Goal: Contribute content: Add original content to the website for others to see

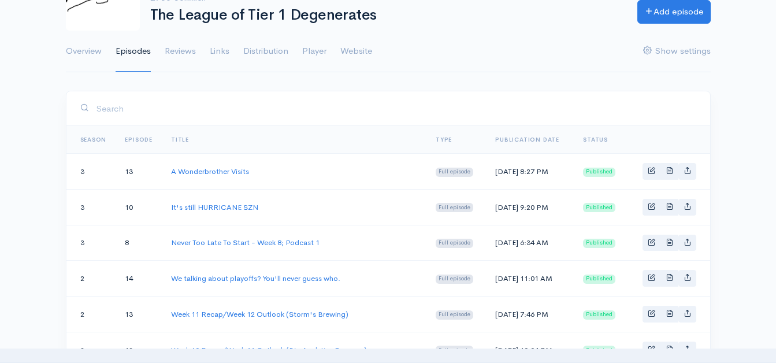
scroll to position [58, 0]
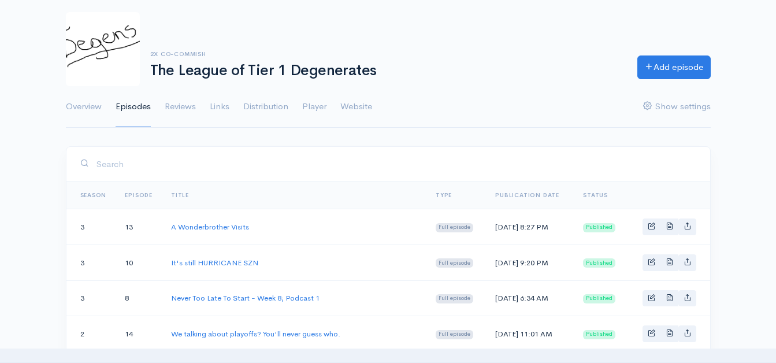
click at [746, 50] on div "2x Co-Commish The League of Tier 1 Degenerates Add episode Overview Episodes Re…" at bounding box center [388, 63] width 776 height 130
click at [681, 65] on link "Add episode" at bounding box center [673, 66] width 73 height 24
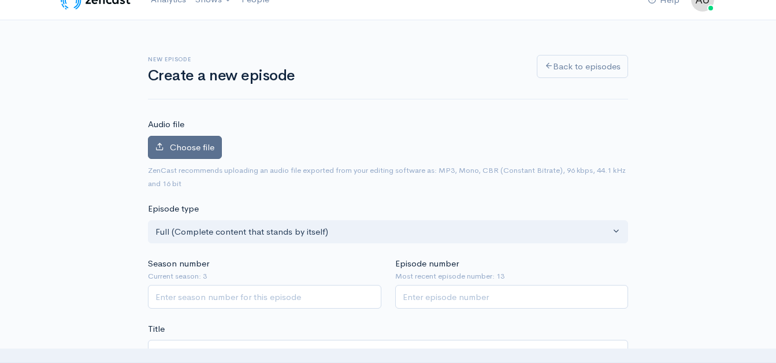
click at [212, 140] on label "Choose file" at bounding box center [185, 148] width 74 height 24
click at [0, 0] on input "Choose file" at bounding box center [0, 0] width 0 height 0
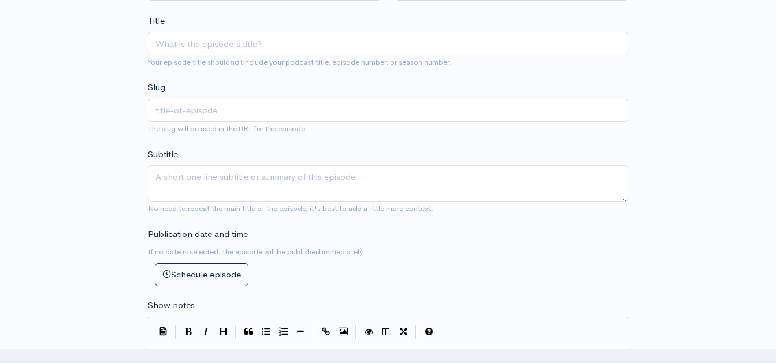
scroll to position [309, 0]
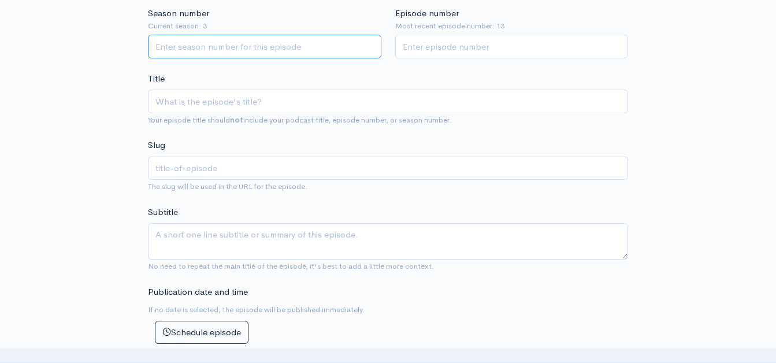
click at [217, 52] on input "Season number" at bounding box center [264, 47] width 233 height 24
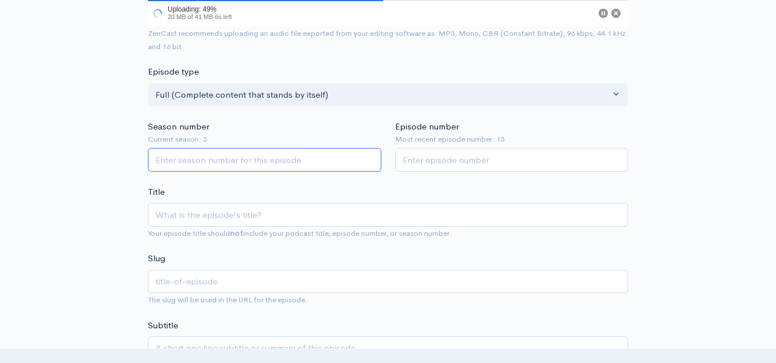
scroll to position [193, 0]
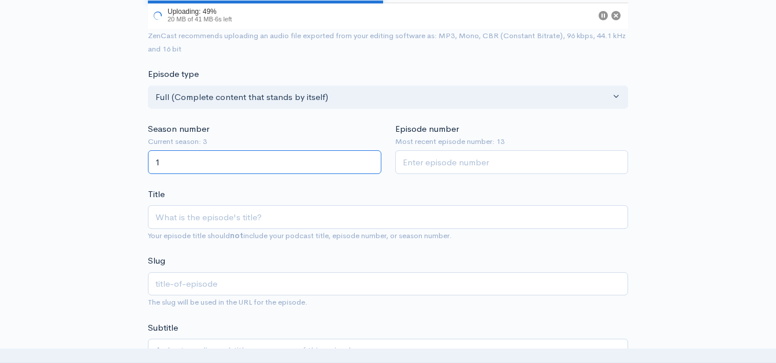
click at [365, 157] on input "1" at bounding box center [264, 162] width 233 height 24
click at [365, 157] on input "2" at bounding box center [264, 162] width 233 height 24
click at [365, 157] on input "3" at bounding box center [264, 162] width 233 height 24
type input "4"
click at [365, 157] on input "4" at bounding box center [264, 162] width 233 height 24
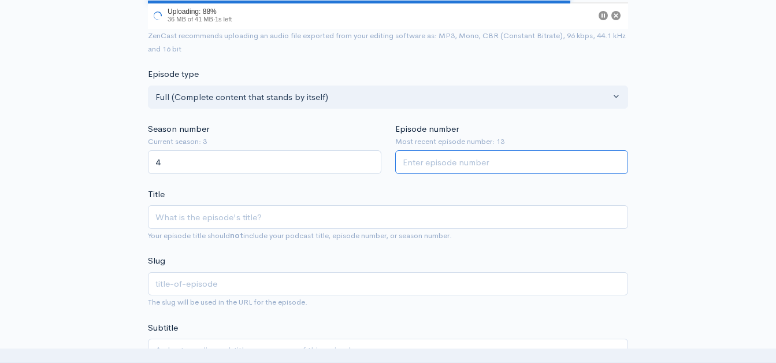
click at [458, 166] on input "Episode number" at bounding box center [511, 162] width 233 height 24
type input "1"
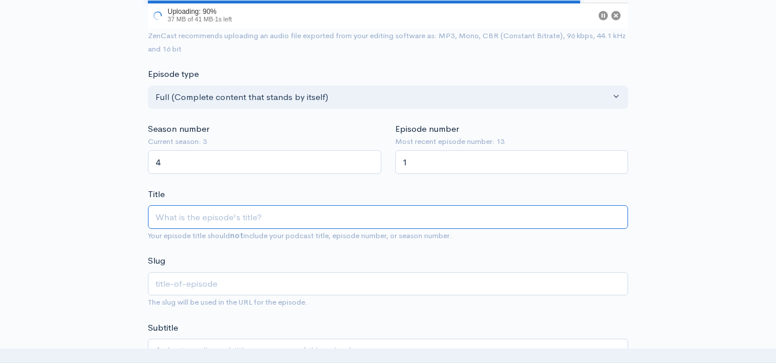
click at [198, 216] on input "Title" at bounding box center [388, 217] width 480 height 24
type input "W"
type input "w"
type input "We"
type input "we"
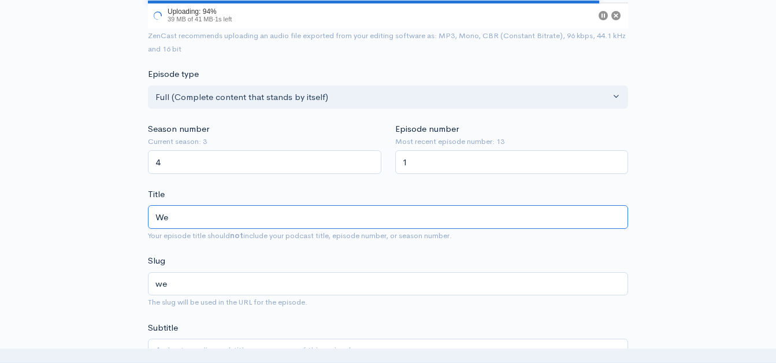
type input "Wee"
type input "wee"
type input "Week"
type input "week"
type input "Week 1"
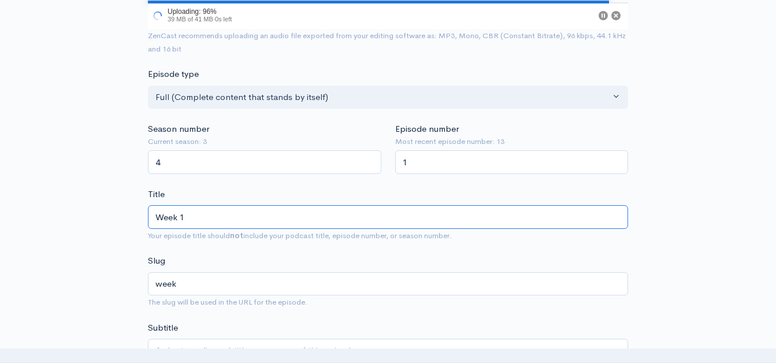
type input "week-1"
type input "Week 1 R"
type input "week-1-r"
type input "W"
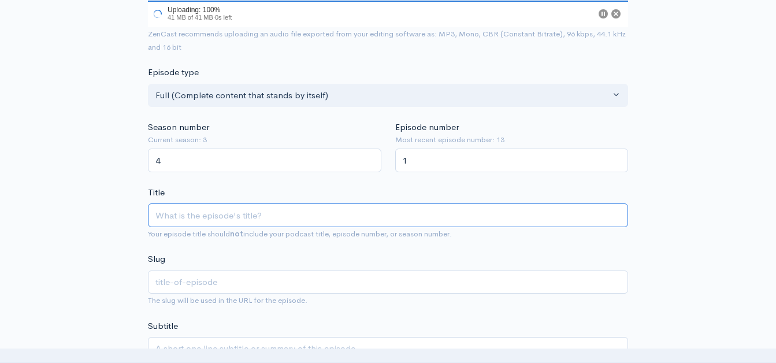
type input "B"
type input "b"
type input "Br"
type input "br"
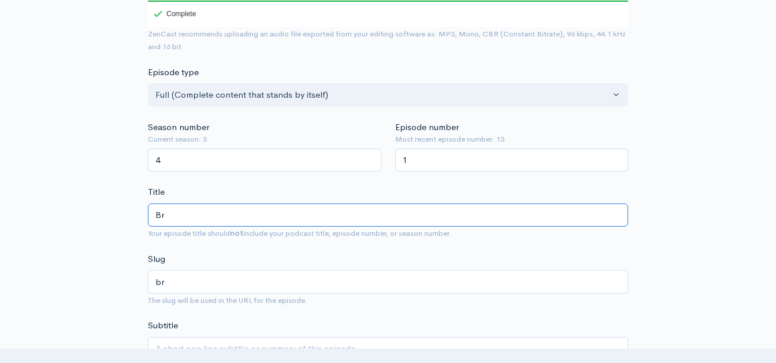
type input "B"
type input "b"
type input "W"
type input "w"
type input "We"
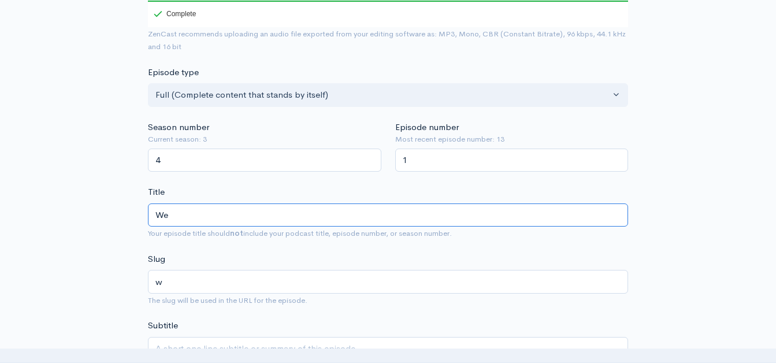
type input "we"
type input "We're"
type input "were"
type input "We're B"
type input "were-b"
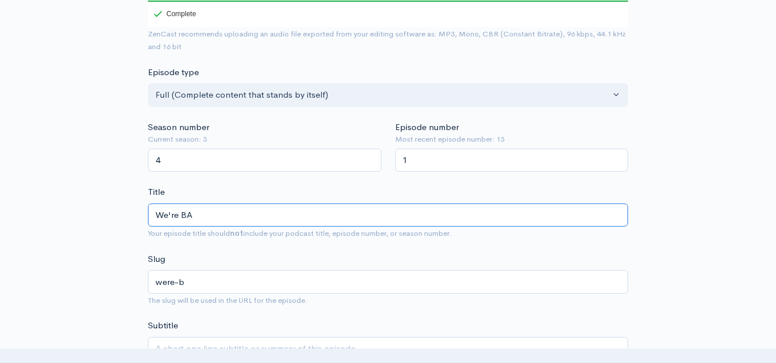
type input "We're BAC"
type input "were-bac"
type input "We're BACK"
type input "were-back"
type input "We're BACK! W"
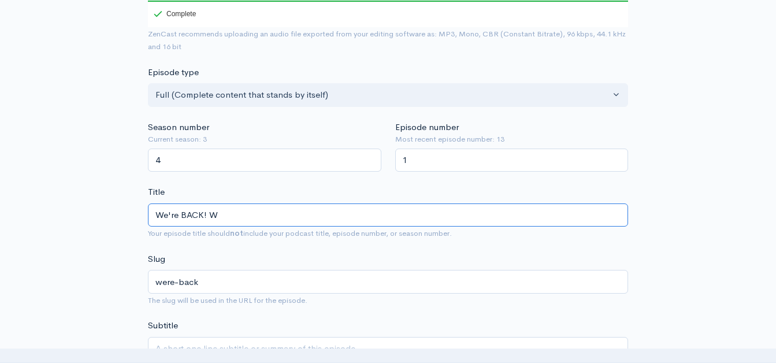
type input "were-back-w"
type input "We're BACK! We"
type input "were-back-we"
type input "We're BACK! Wee"
type input "were-back-wee"
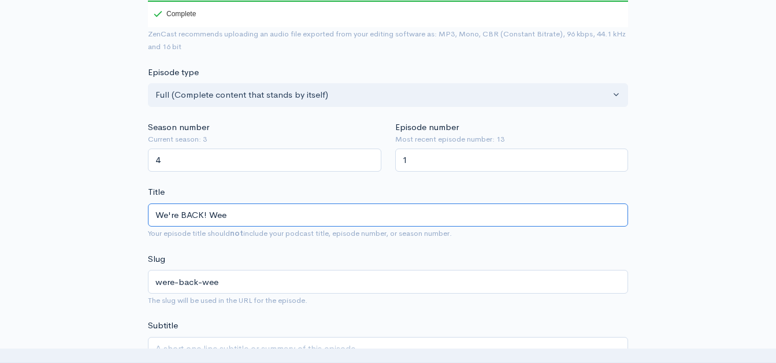
type input "We're BACK! Week"
type input "were-back-week"
type input "We're BACK! Week 1"
type input "were-back-week-1"
type input "We're BACK! Week 1 R"
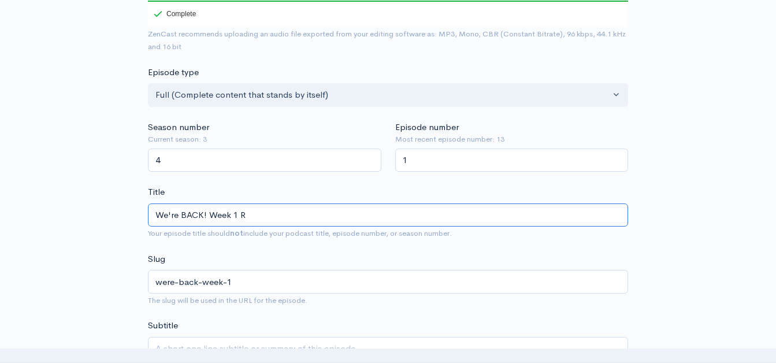
type input "were-back-week-1-r"
type input "We're BACK! Week 1 Re"
type input "were-back-week-1-re"
type input "We're BACK! Week 1 Reca"
type input "were-back-week-1-reca"
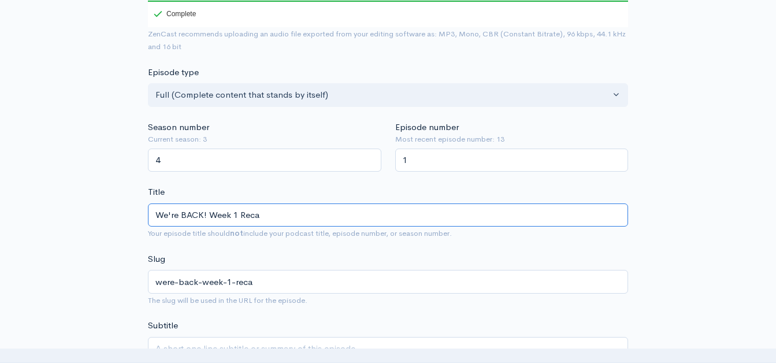
type input "We're BACK! Week 1 Recap"
type input "were-back-week-1-recap"
type input "We're BACK! Week 1 Recap, W"
type input "were-back-week-1-recap-w"
type input "We're BACK! Week 1 Recap, We"
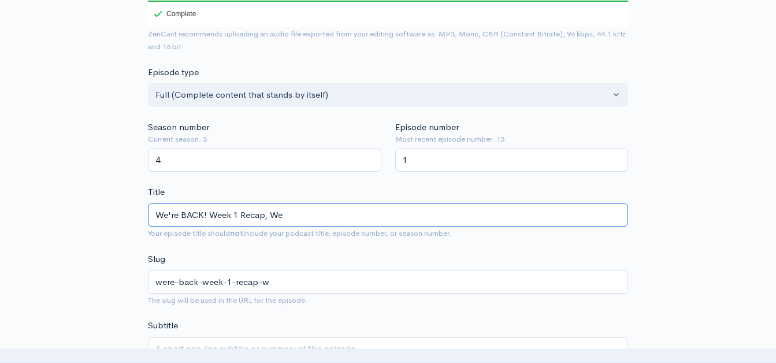
type input "were-back-week-1-recap-we"
type input "We're BACK! Week 1 Recap, Wee"
type input "were-back-week-1-recap-wee"
type input "We're BACK! Week 1 Recap, Week"
type input "were-back-week-1-recap-week"
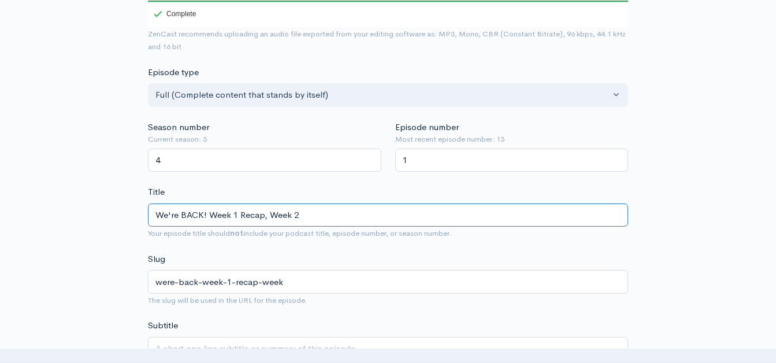
type input "We're BACK! Week 1 Recap, Week 2"
type input "were-back-week-1-recap-week-2"
type input "We're BACK! Week 1 Recap, Week 2 P"
type input "were-back-week-1-recap-week-2-p"
type input "We're BACK! Week 1 Recap, Week 2 Pr"
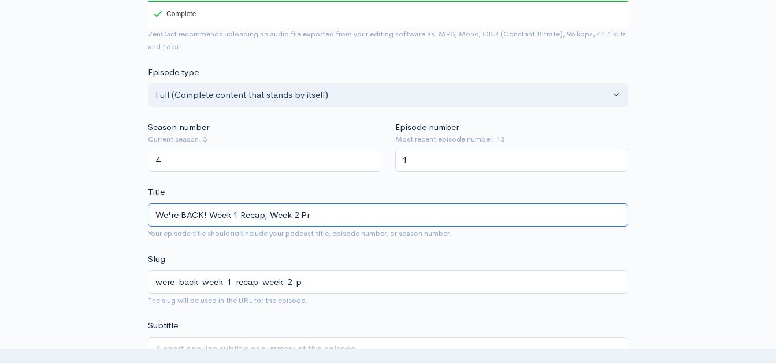
type input "were-back-week-1-recap-week-2-pr"
type input "We're BACK! Week 1 Recap, Week 2 Proj"
type input "were-back-week-1-recap-week-2-proj"
type input "We're BACK! Week 1 Recap, Week 2 Proje"
type input "were-back-week-1-recap-week-2-proje"
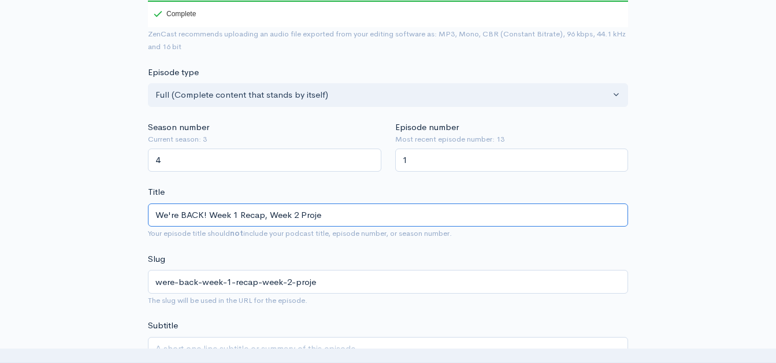
type input "We're BACK! Week 1 Recap, Week 2 Projec"
type input "were-back-week-1-recap-week-2-projec"
type input "We're BACK! Week 1 Recap, Week 2 Project"
type input "were-back-week-1-recap-week-2-project"
type input "We're BACK! Week 1 Recap, Week 2 Projection"
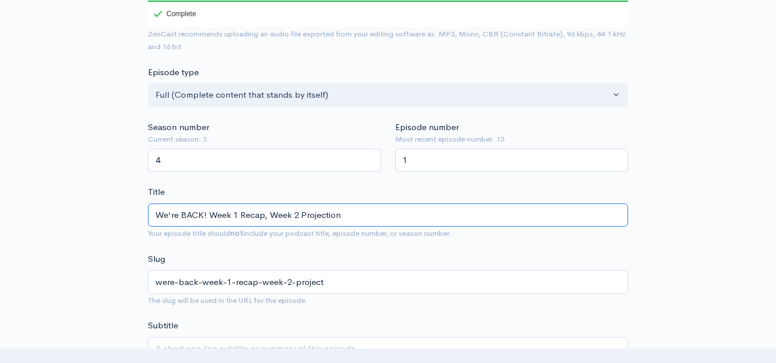
type input "were-back-week-1-recap-week-2-projection"
type input "We're BACK! Week 1 Recap, Week 2 Projections"
type input "were-back-week-1-recap-week-2-projections"
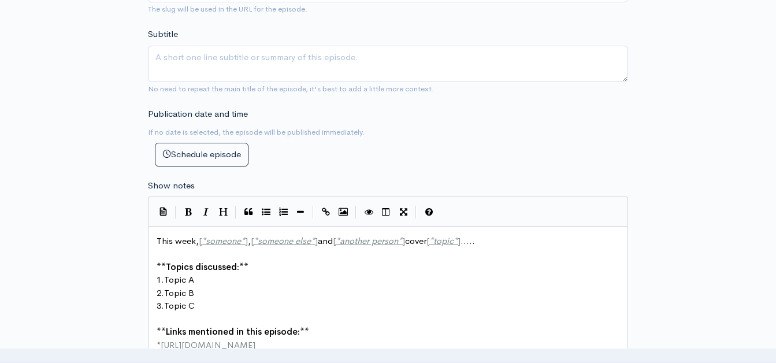
scroll to position [452, 0]
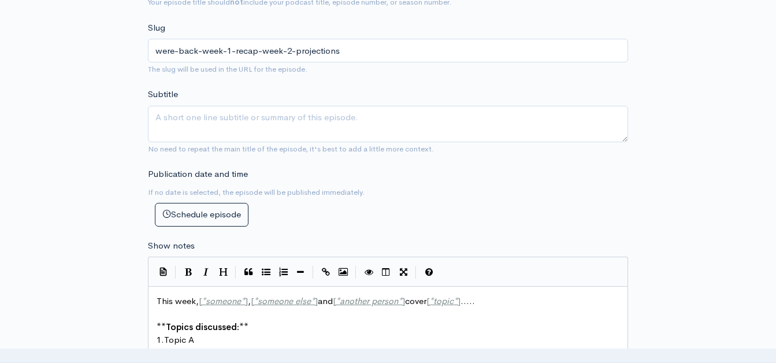
type input "We're BACK! Week 1 Recap, Week 2 Projections"
click at [211, 135] on textarea "Subtitle" at bounding box center [388, 124] width 480 height 36
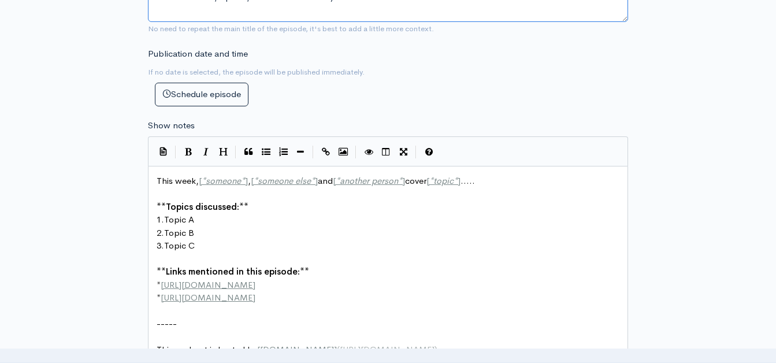
scroll to position [568, 0]
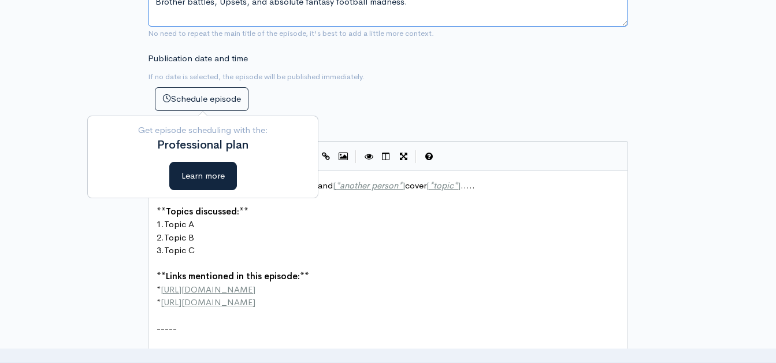
type textarea "Brother battles, Upsets, and absolute fantasy football madness."
click at [105, 99] on div "New episode Create a new episode Back to episodes Audio file Choose file Tier1D…" at bounding box center [388, 110] width 659 height 1276
click at [99, 251] on div "New episode Create a new episode Back to episodes Audio file Choose file Tier1D…" at bounding box center [388, 110] width 659 height 1276
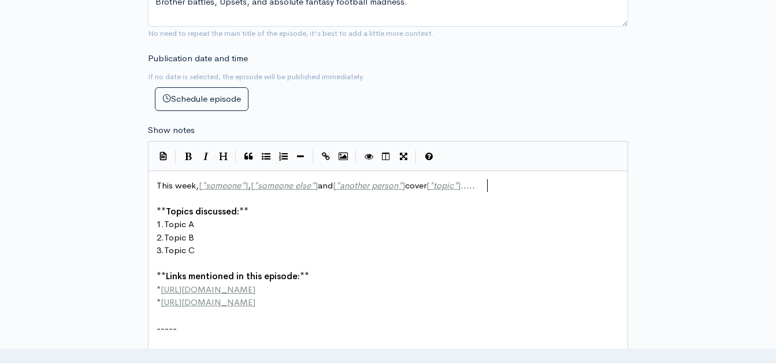
scroll to position [5, 0]
type textarea "erson*] cover [*topic*]....."
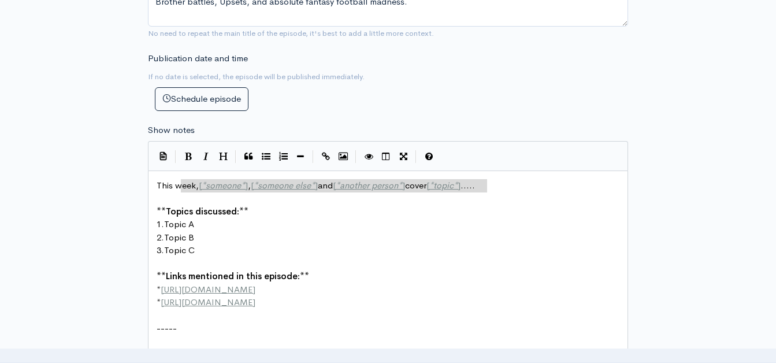
drag, startPoint x: 500, startPoint y: 187, endPoint x: 185, endPoint y: 179, distance: 314.4
type textarea "C"
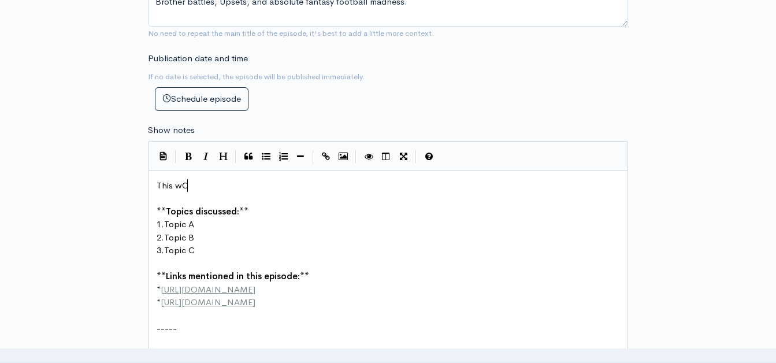
scroll to position [5, 6]
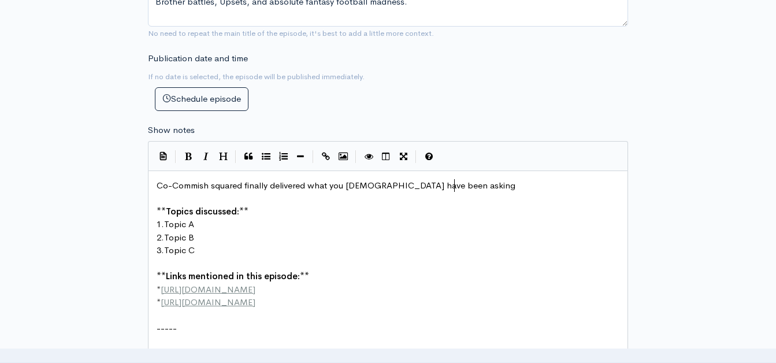
type textarea "Co-Commish squared finally delivered what you [DEMOGRAPHIC_DATA] have been aski…"
type textarea "for."
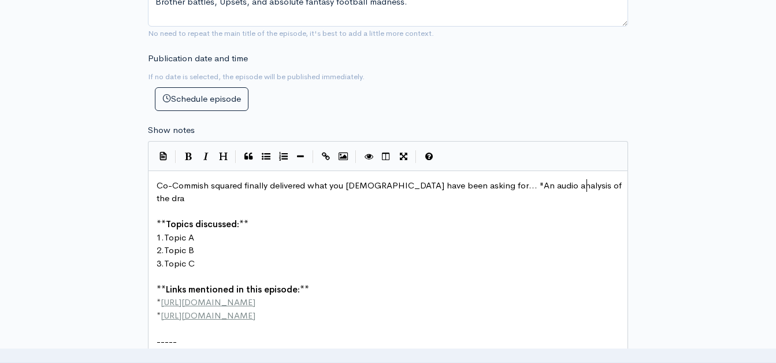
type textarea ".. "An audio analysis of the draf"
type textarea "bei"
type textarea "ginning of the seaons"
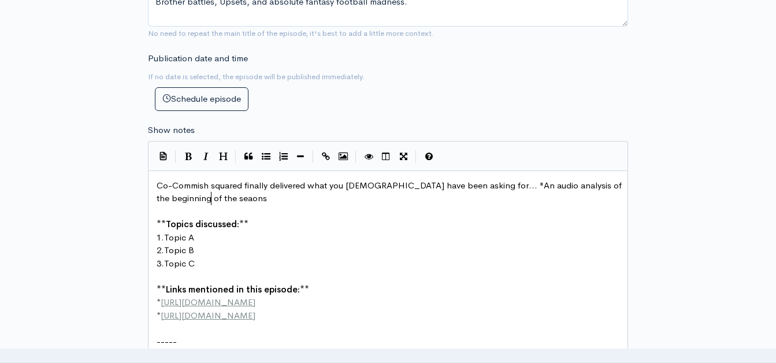
click at [549, 185] on span "Co-Commish squared finally delivered what you [DEMOGRAPHIC_DATA] have been aski…" at bounding box center [390, 192] width 467 height 24
type textarea "and our thoughr"
type textarea "ts on"
click at [172, 195] on span "Co-Commish squared finally delivered what you [DEMOGRAPHIC_DATA] have been aski…" at bounding box center [385, 192] width 457 height 24
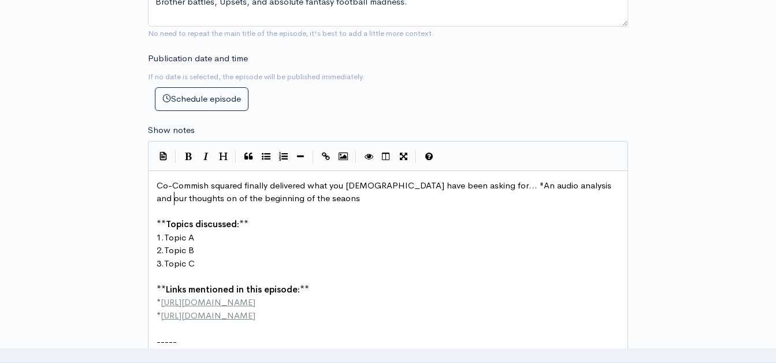
type textarea "of"
click at [292, 199] on pre "Co-Commish squared finally delivered what you [DEMOGRAPHIC_DATA] have been aski…" at bounding box center [392, 192] width 476 height 26
type textarea ".""
click at [192, 239] on span "Topic A" at bounding box center [179, 237] width 30 height 11
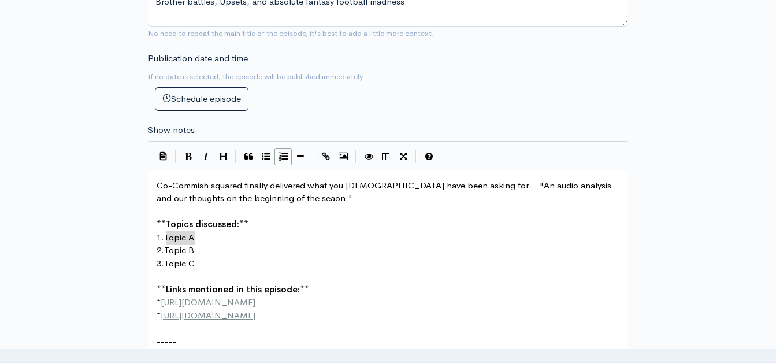
drag, startPoint x: 196, startPoint y: 239, endPoint x: 168, endPoint y: 236, distance: 28.4
type textarea "S"
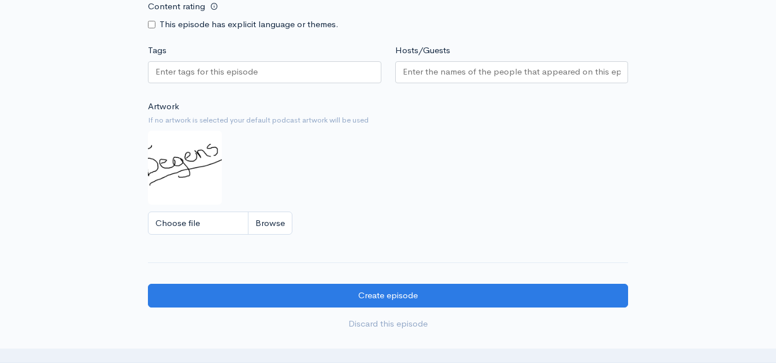
scroll to position [857, 0]
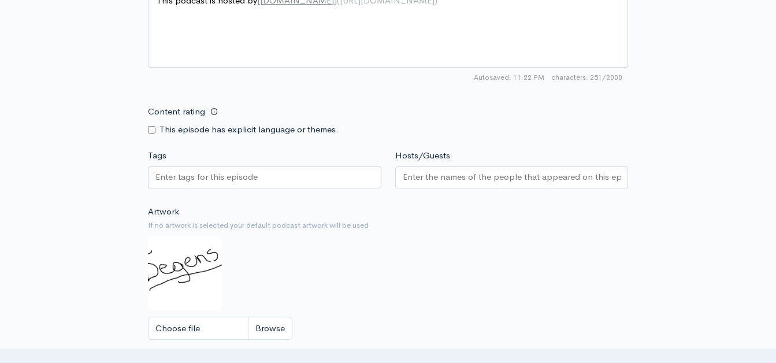
type textarea "FOOTBALL"
click at [153, 133] on input "Content rating" at bounding box center [152, 130] width 8 height 8
checkbox input "true"
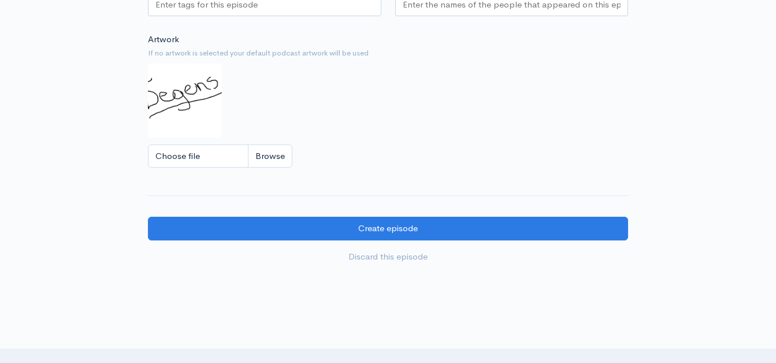
scroll to position [1030, 0]
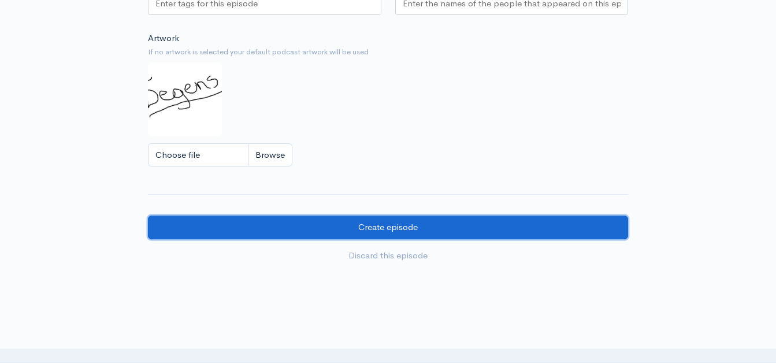
click at [261, 228] on input "Create episode" at bounding box center [388, 228] width 480 height 24
